Goal: Information Seeking & Learning: Learn about a topic

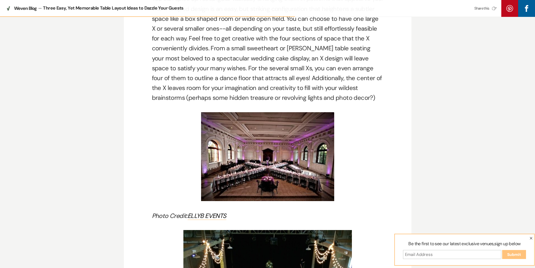
scroll to position [1374, 0]
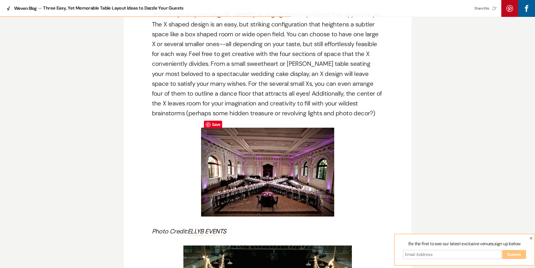
click at [274, 176] on img at bounding box center [267, 172] width 133 height 89
click at [271, 184] on img at bounding box center [267, 172] width 133 height 89
click at [274, 178] on img at bounding box center [267, 172] width 133 height 89
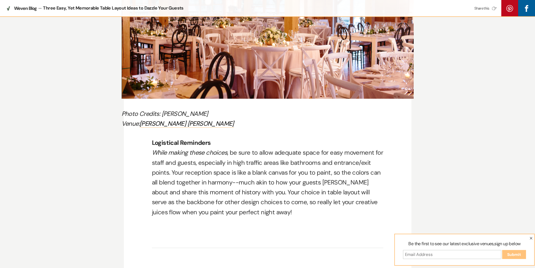
scroll to position [3116, 0]
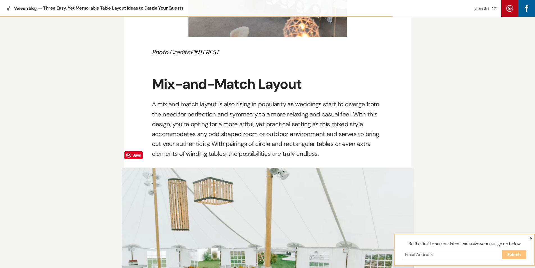
scroll to position [2472, 0]
